Goal: Task Accomplishment & Management: Use online tool/utility

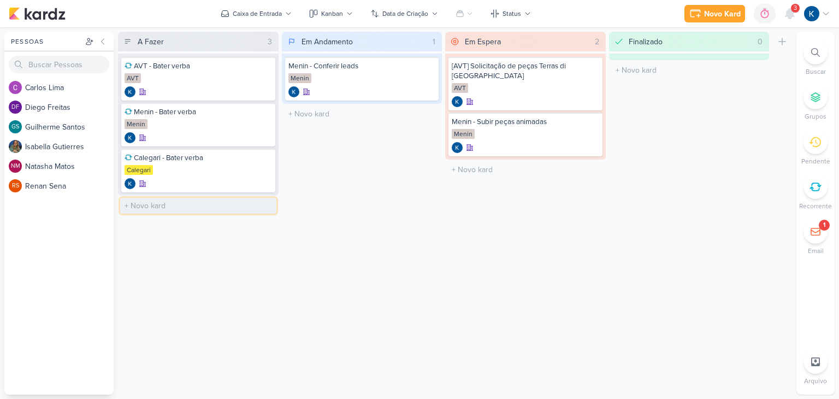
click at [164, 203] on input "text" at bounding box center [198, 206] width 156 height 16
type input "AVT - [GEOGRAPHIC_DATA]"
click at [788, 14] on icon at bounding box center [790, 14] width 9 height 10
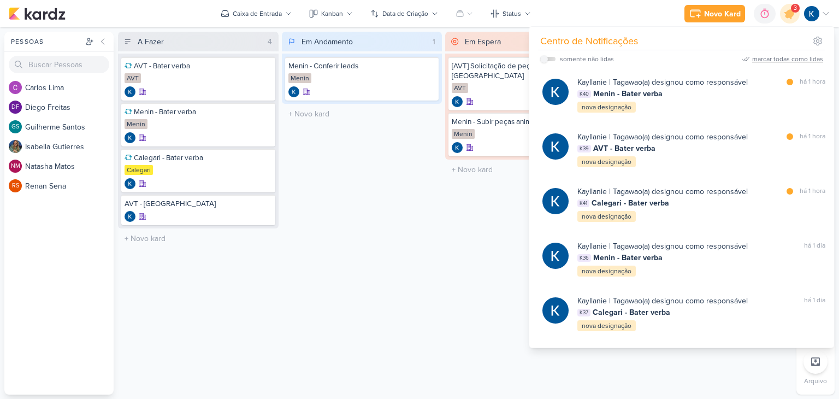
click at [795, 59] on div "marcar todas como lidas" at bounding box center [787, 59] width 71 height 10
click at [427, 344] on div "Em Andamento 1 Mover Para Esquerda Mover Para Direita [GEOGRAPHIC_DATA] Menin -…" at bounding box center [362, 213] width 161 height 363
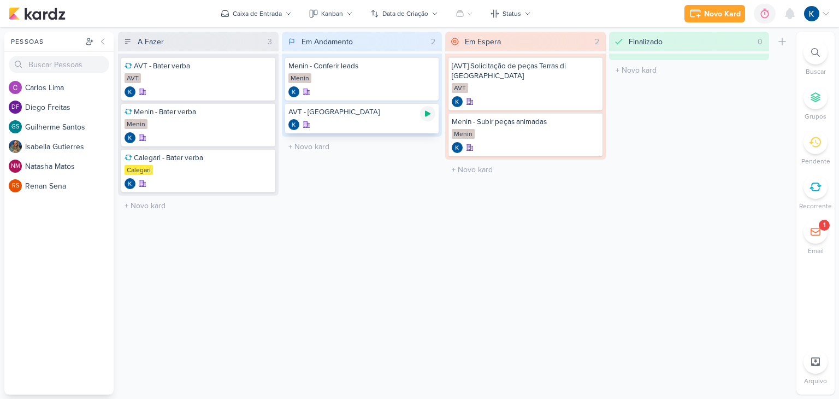
click at [427, 114] on icon at bounding box center [427, 114] width 5 height 6
click at [428, 115] on icon at bounding box center [427, 113] width 5 height 5
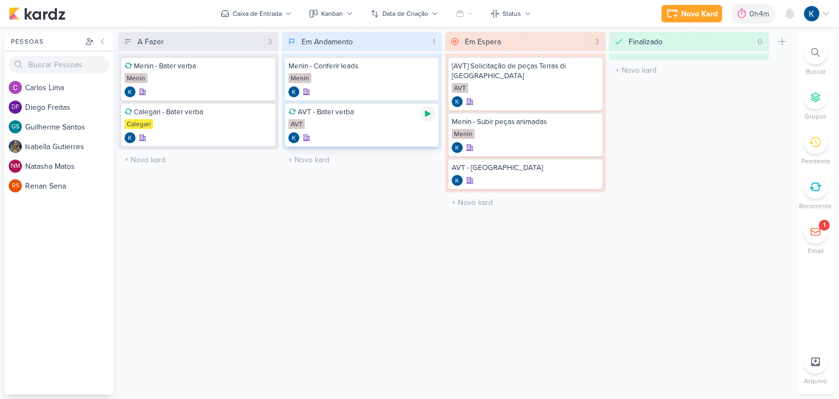
click at [427, 111] on icon at bounding box center [427, 114] width 5 height 6
